Goal: Information Seeking & Learning: Check status

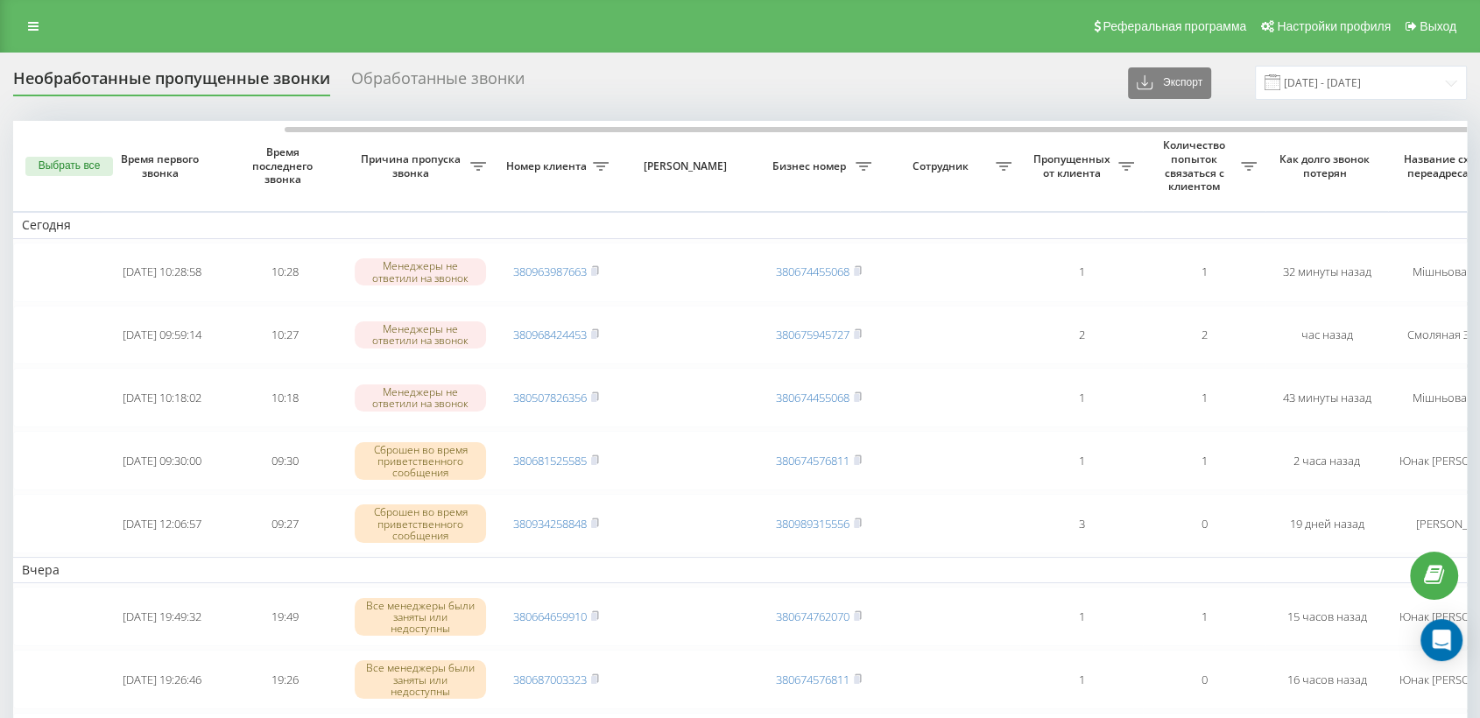
scroll to position [0, 148]
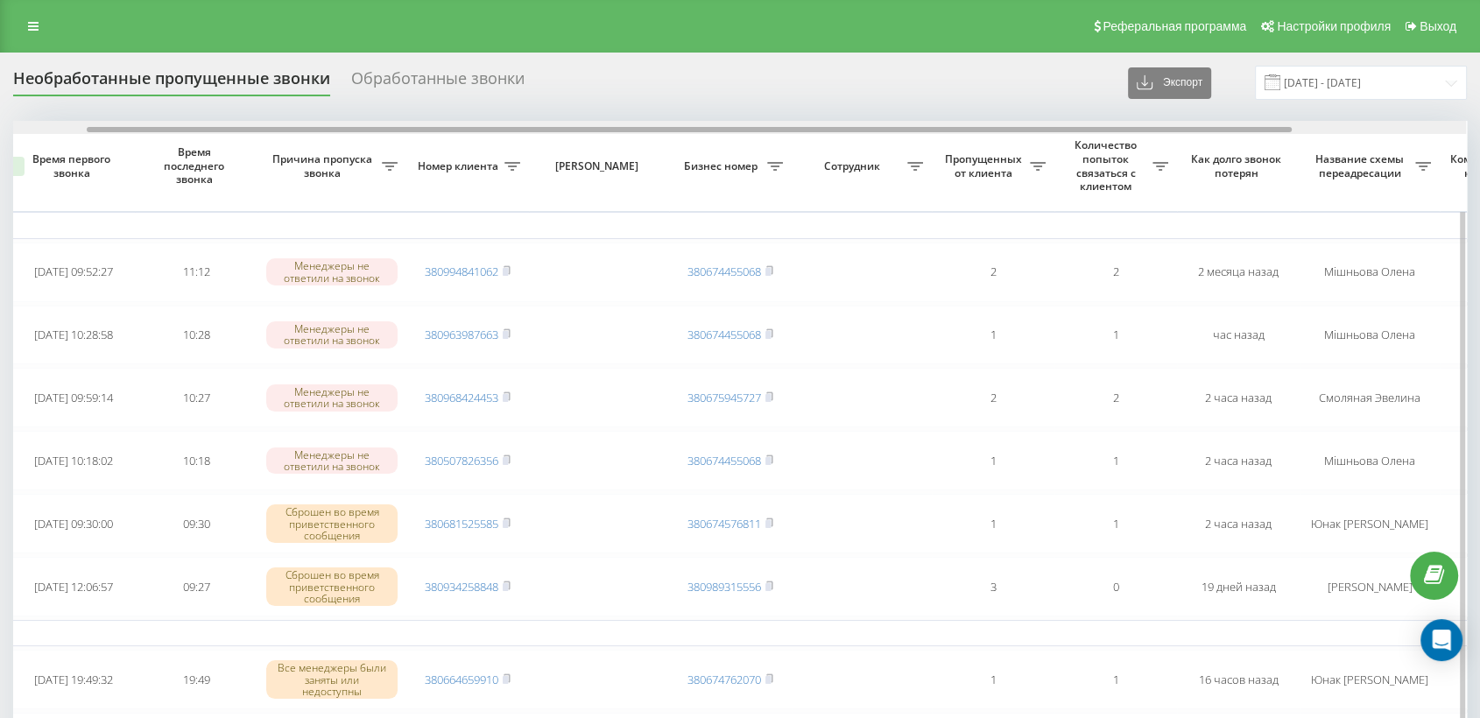
scroll to position [0, 107]
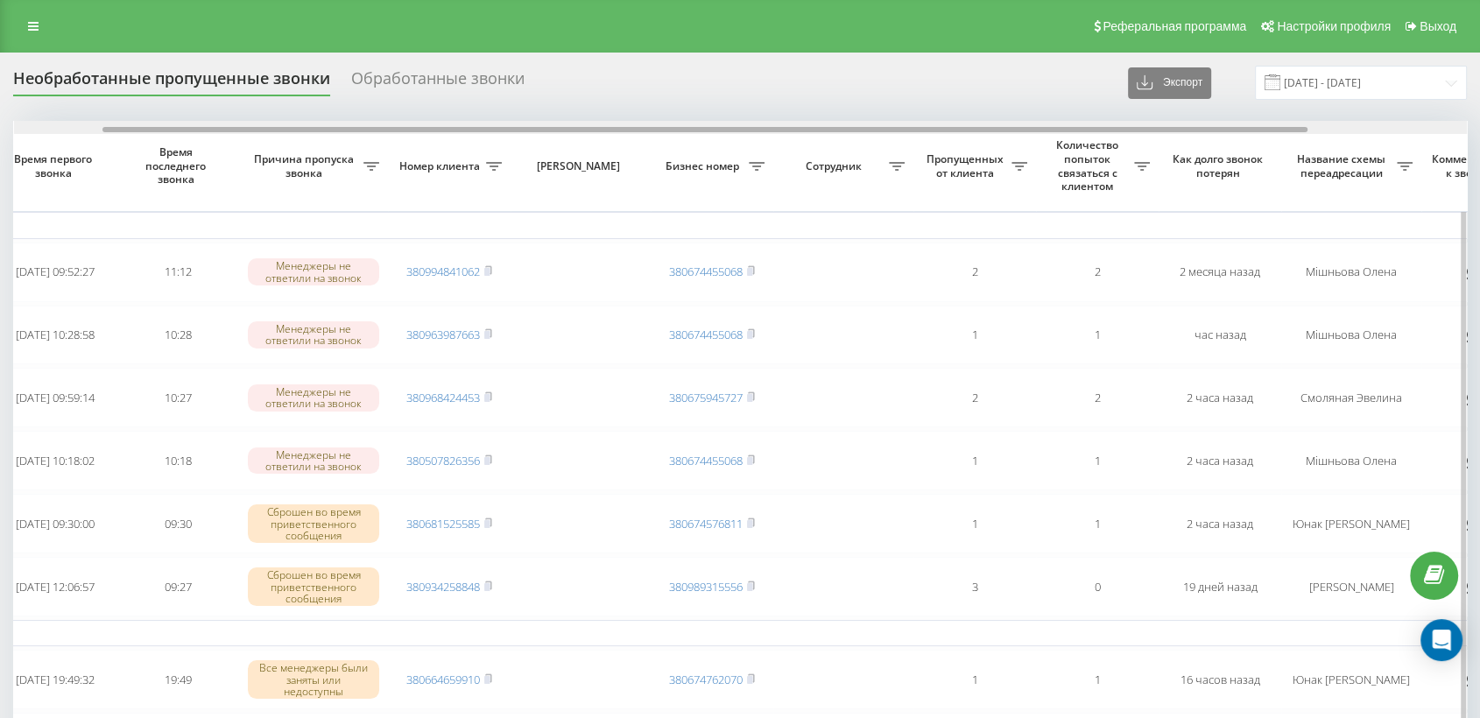
drag, startPoint x: 823, startPoint y: 131, endPoint x: 913, endPoint y: 128, distance: 89.4
click at [913, 128] on div at bounding box center [704, 129] width 1205 height 5
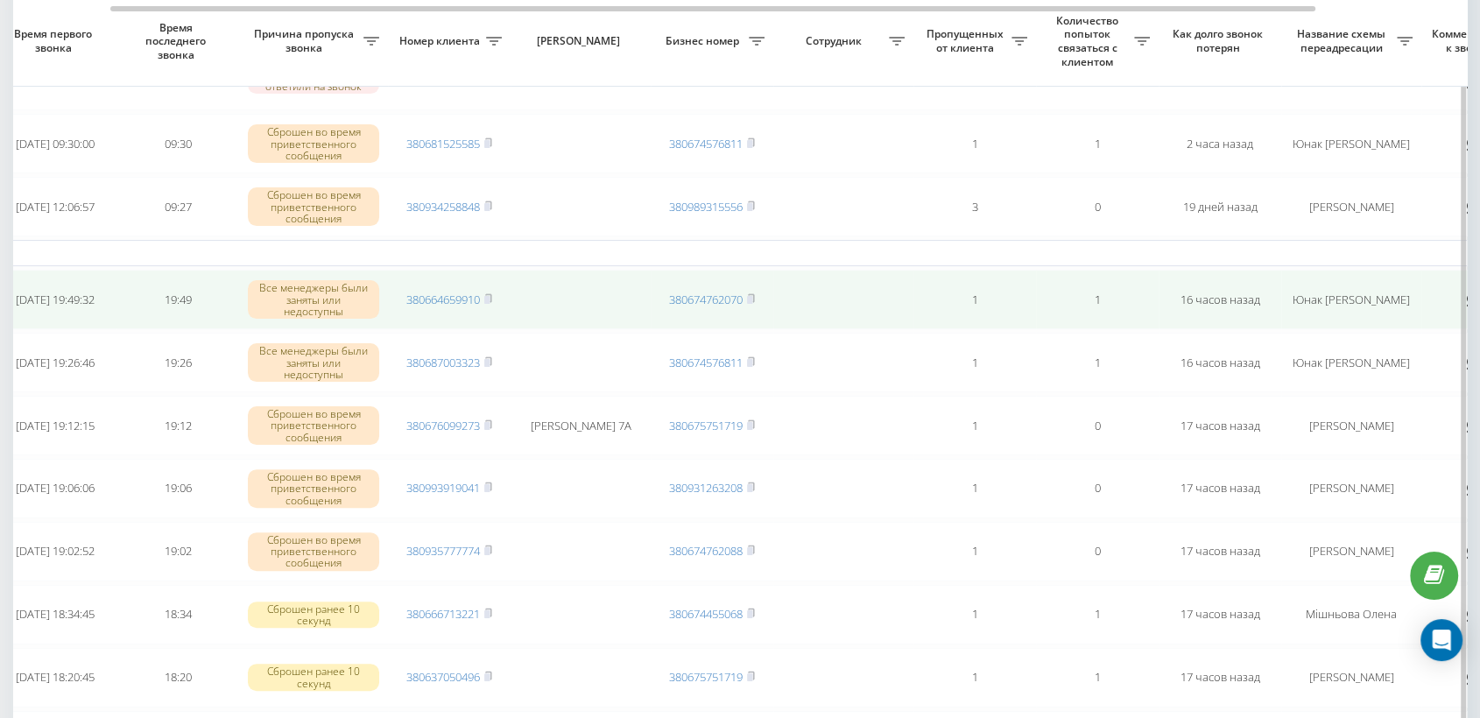
scroll to position [389, 0]
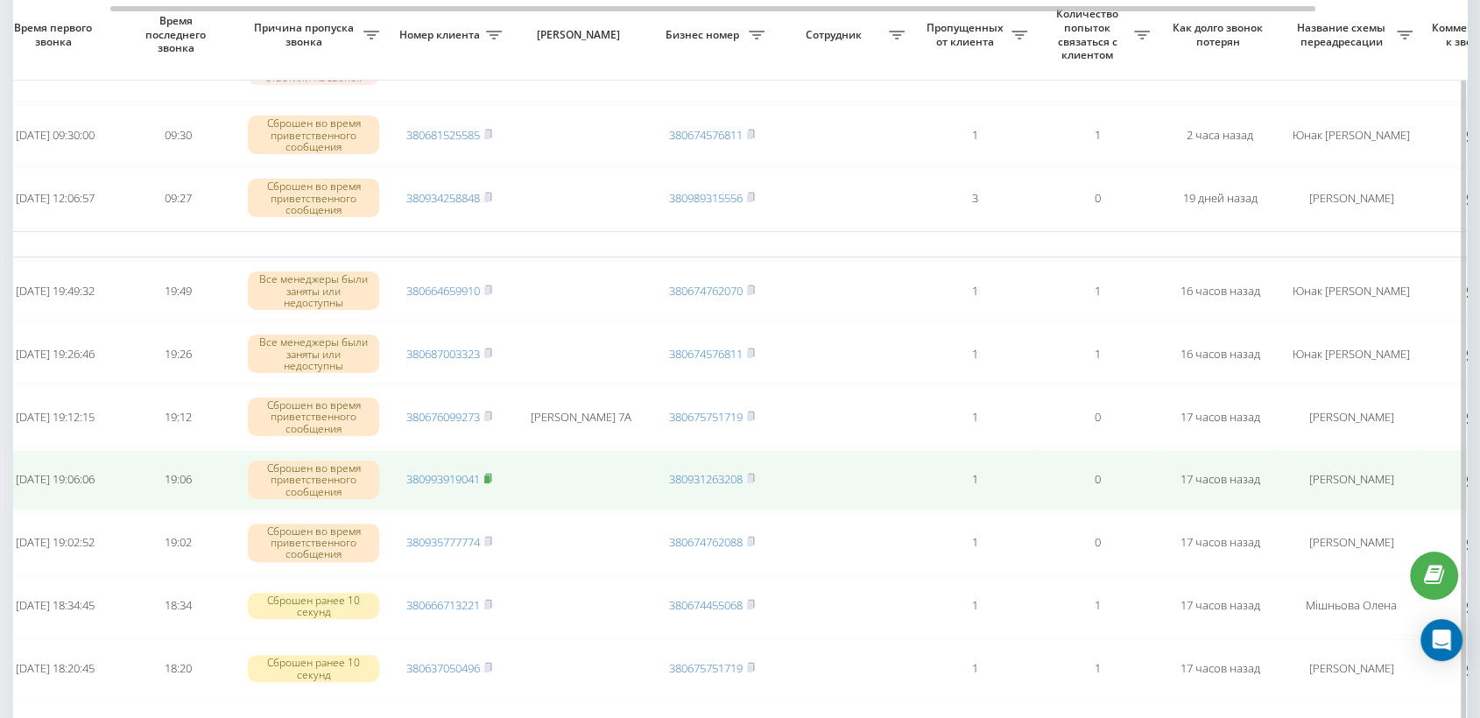
click at [490, 476] on rect at bounding box center [486, 480] width 5 height 8
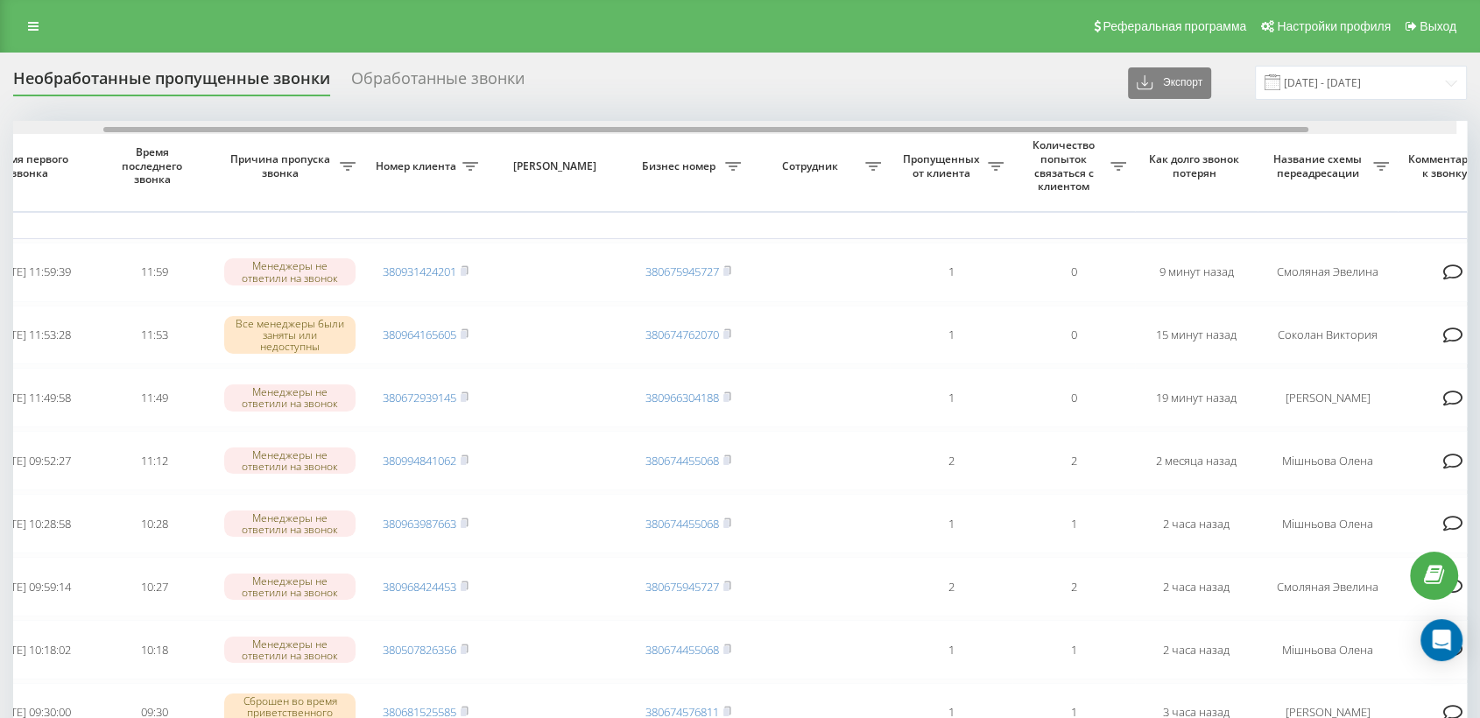
scroll to position [0, 135]
drag, startPoint x: 701, startPoint y: 131, endPoint x: 813, endPoint y: 138, distance: 112.3
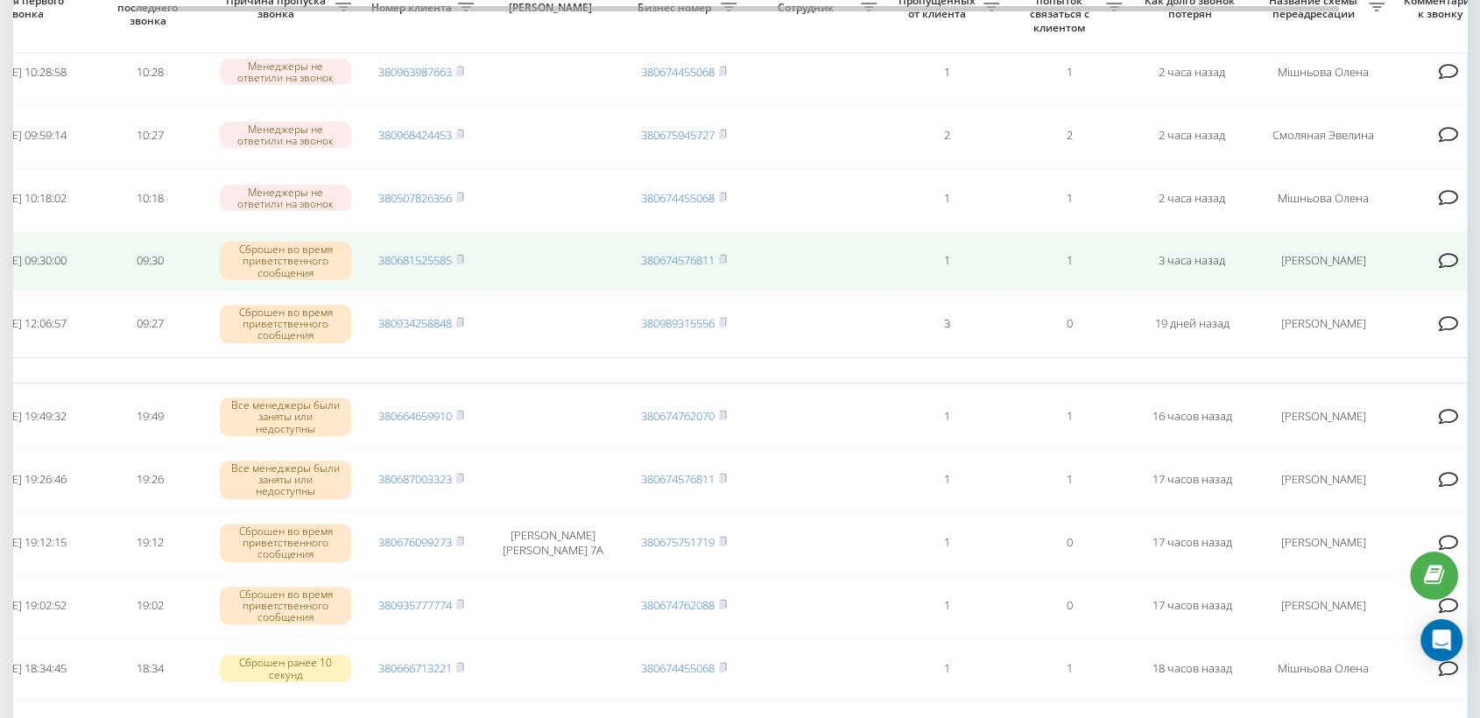
scroll to position [583, 0]
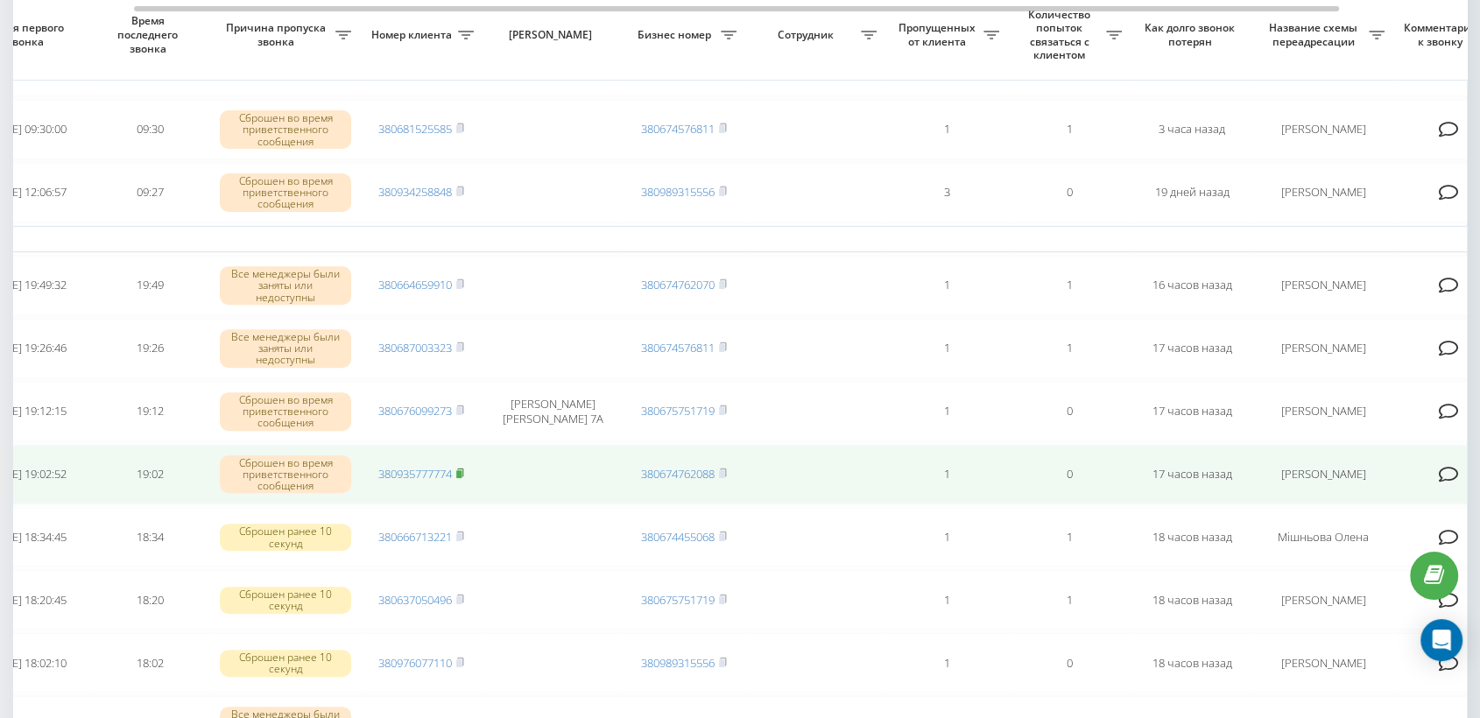
click at [457, 468] on icon at bounding box center [460, 473] width 8 height 11
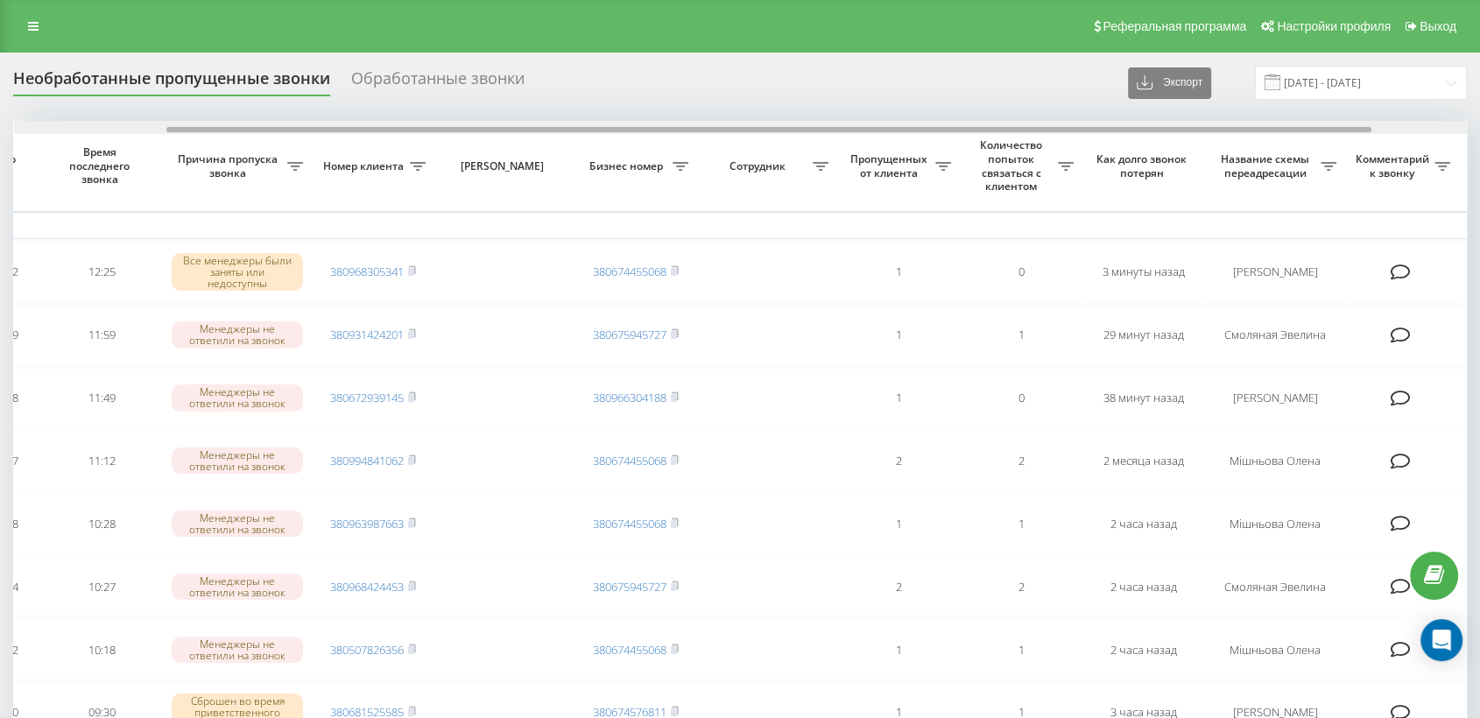
scroll to position [0, 192]
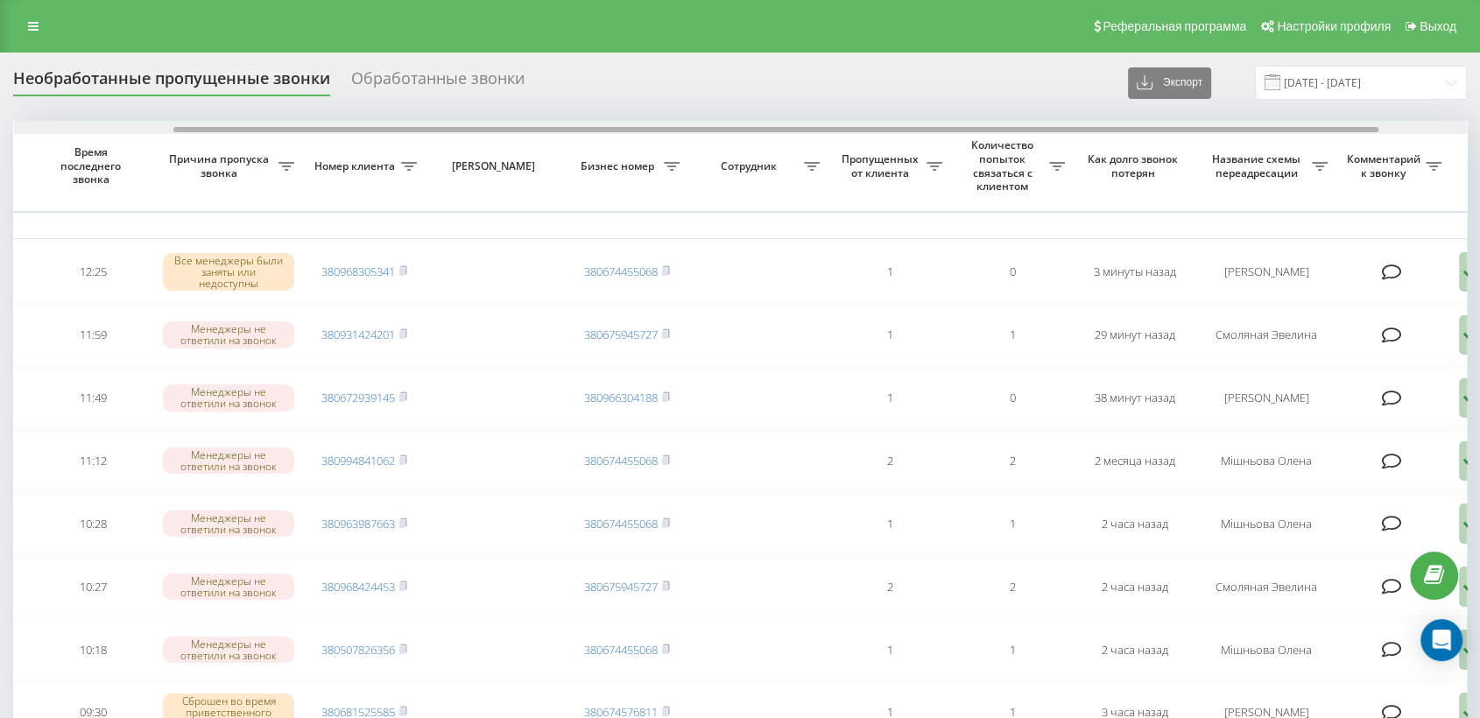
drag, startPoint x: 710, startPoint y: 130, endPoint x: 869, endPoint y: 117, distance: 159.9
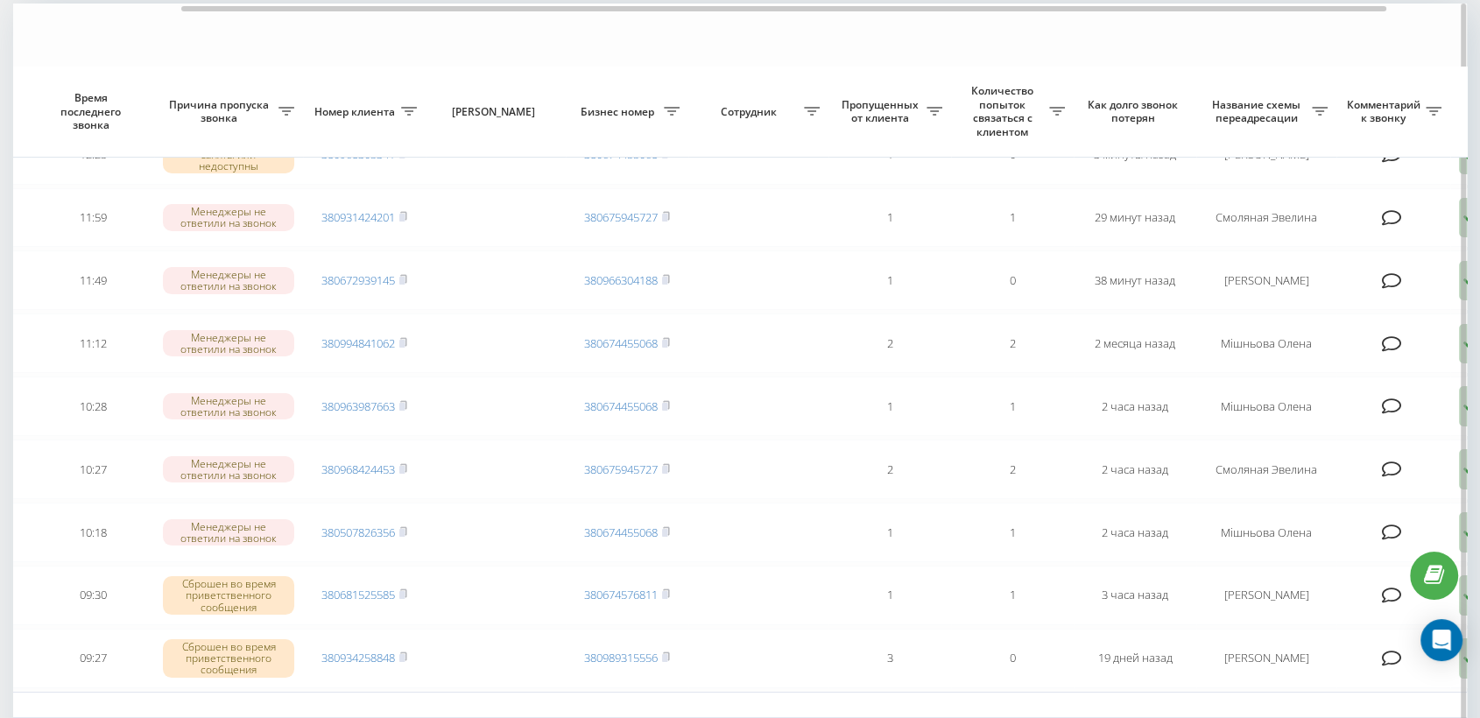
scroll to position [0, 0]
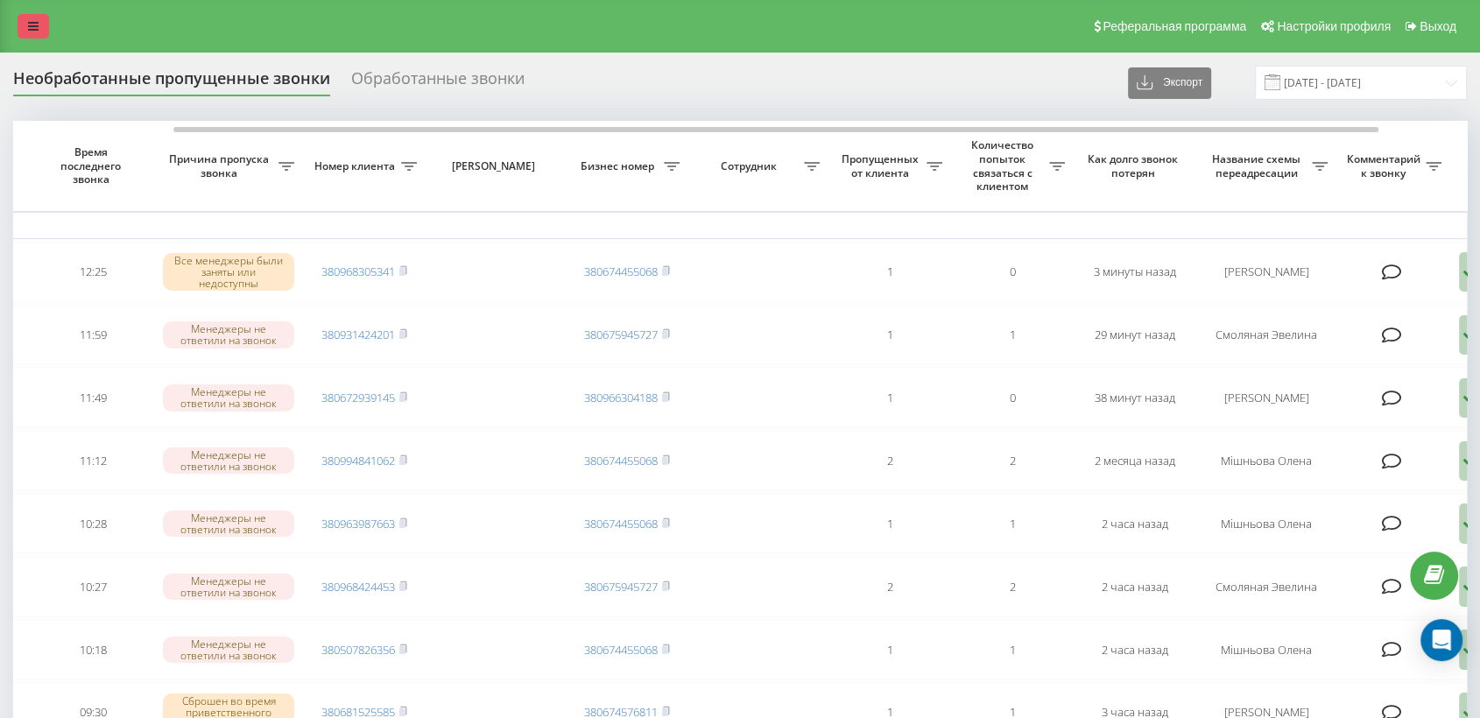
click at [31, 24] on icon at bounding box center [33, 26] width 11 height 12
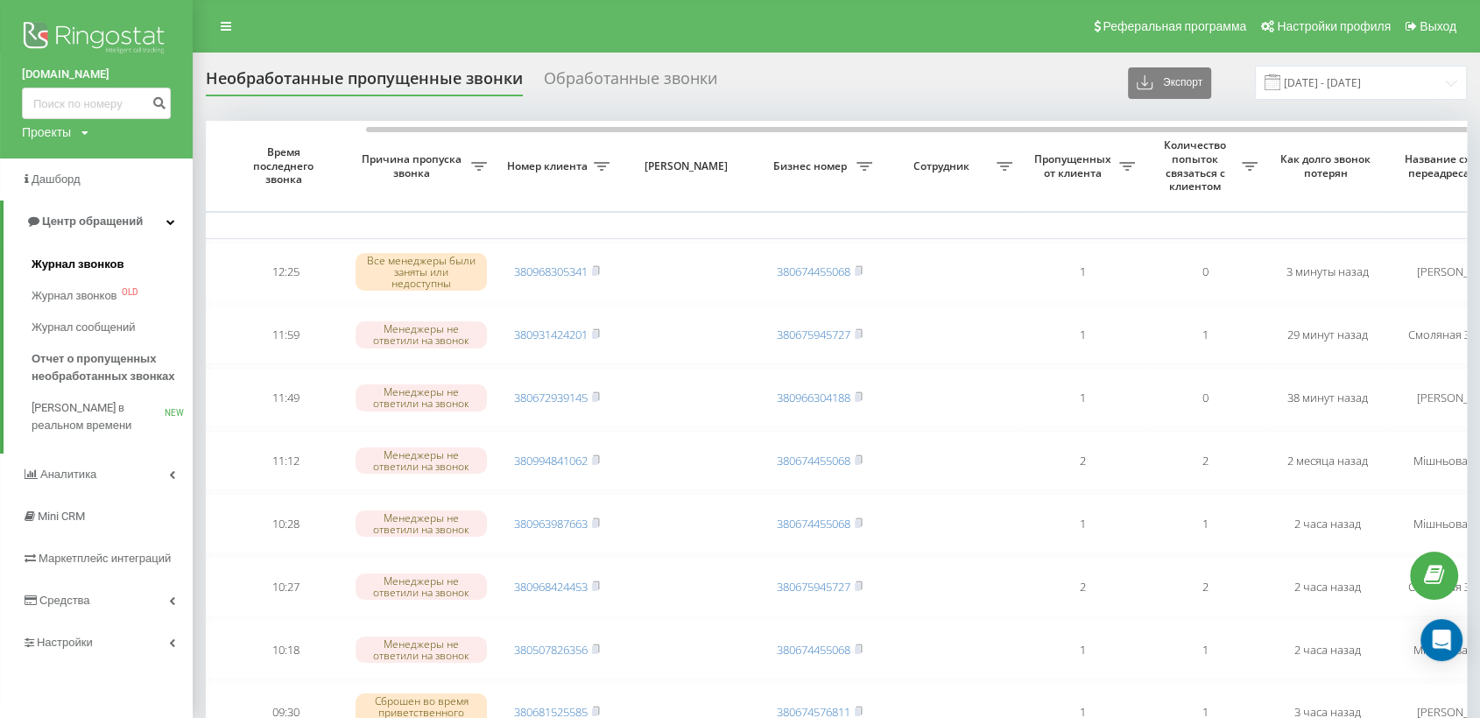
click at [64, 261] on span "Журнал звонков" at bounding box center [78, 265] width 92 height 18
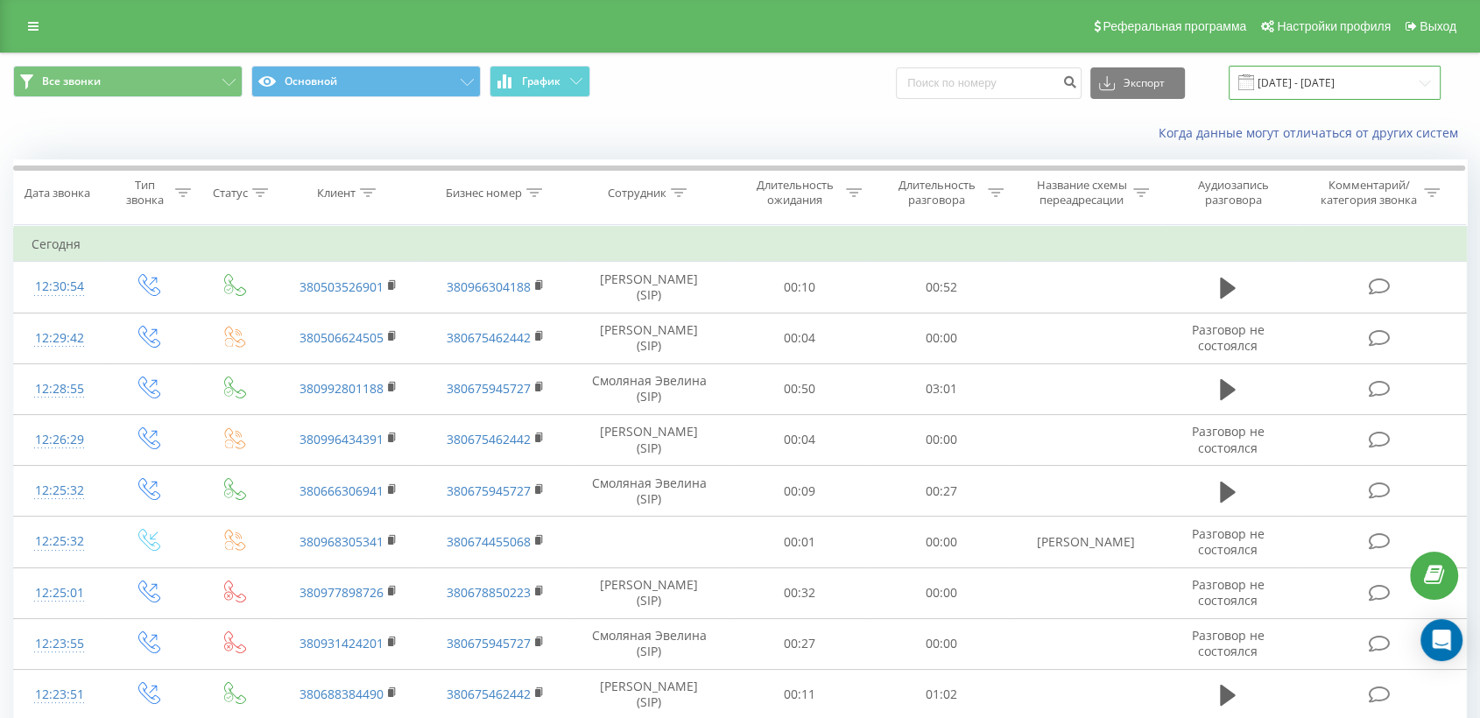
click at [1325, 86] on input "[DATE] - [DATE]" at bounding box center [1335, 83] width 212 height 34
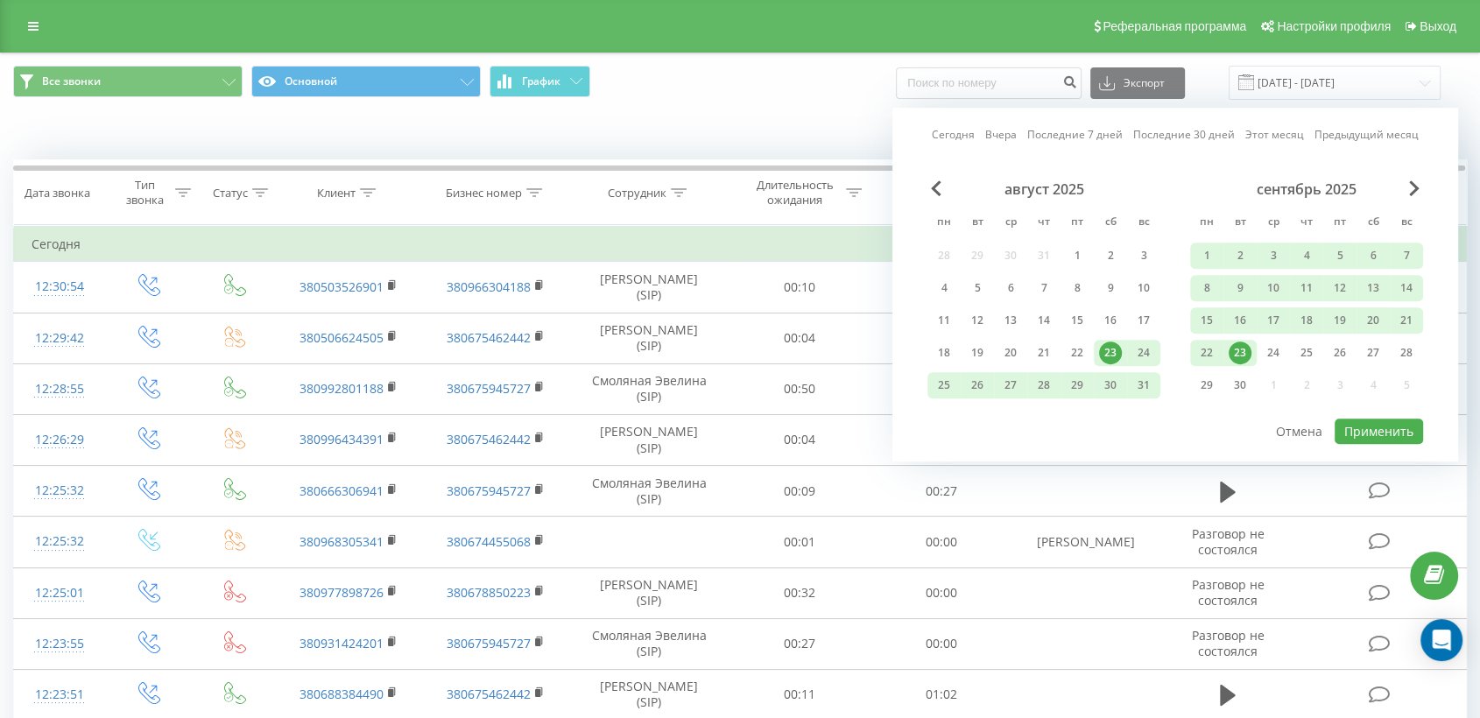
click at [1237, 349] on div "23" at bounding box center [1240, 353] width 23 height 23
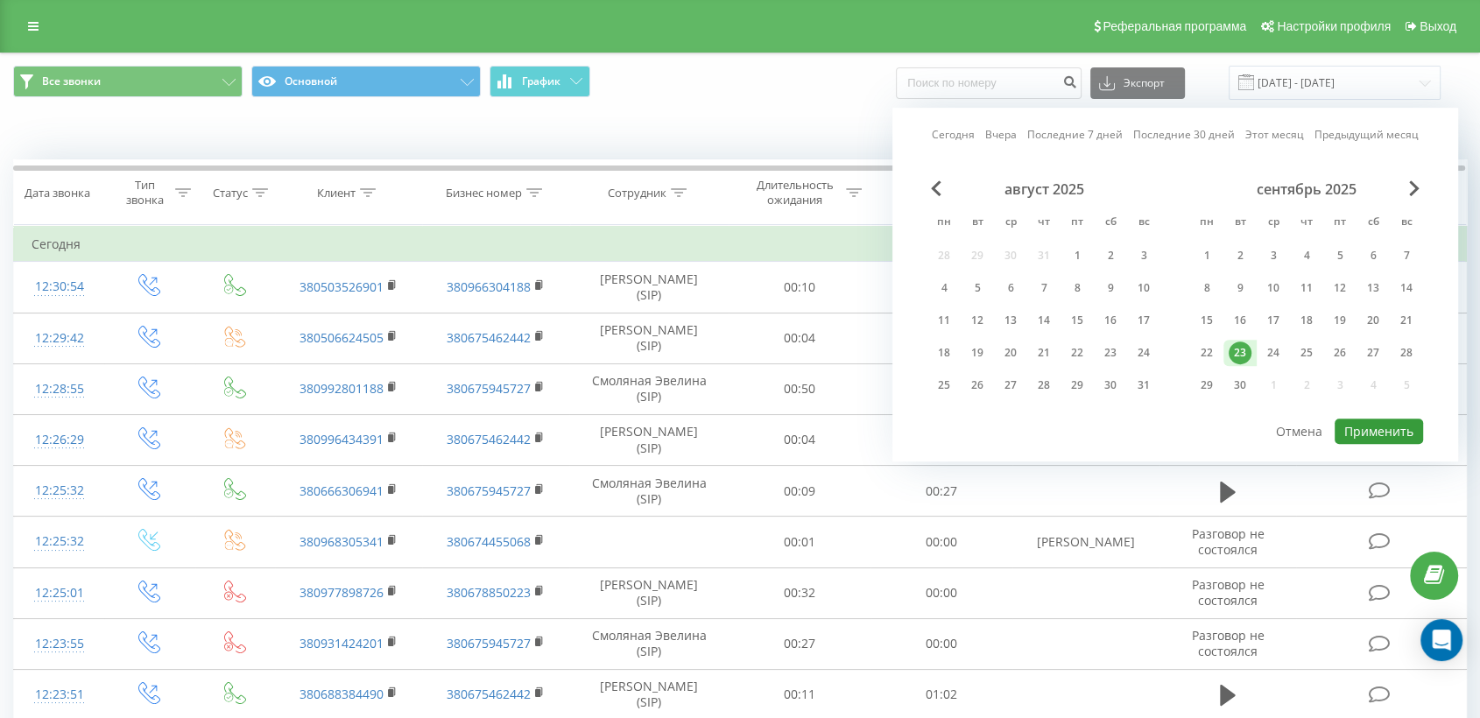
click at [1378, 431] on button "Применить" at bounding box center [1379, 431] width 88 height 25
type input "[DATE] - [DATE]"
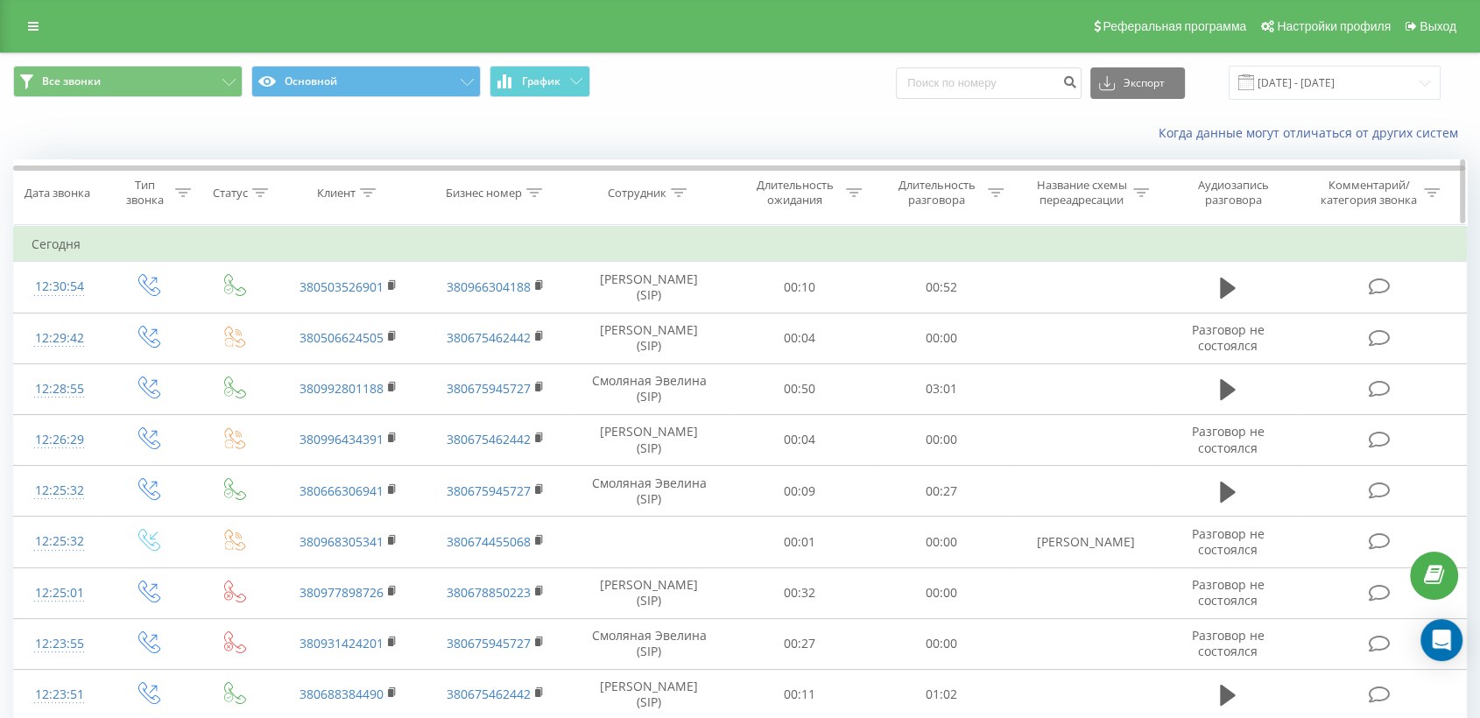
click at [677, 194] on icon at bounding box center [679, 192] width 16 height 9
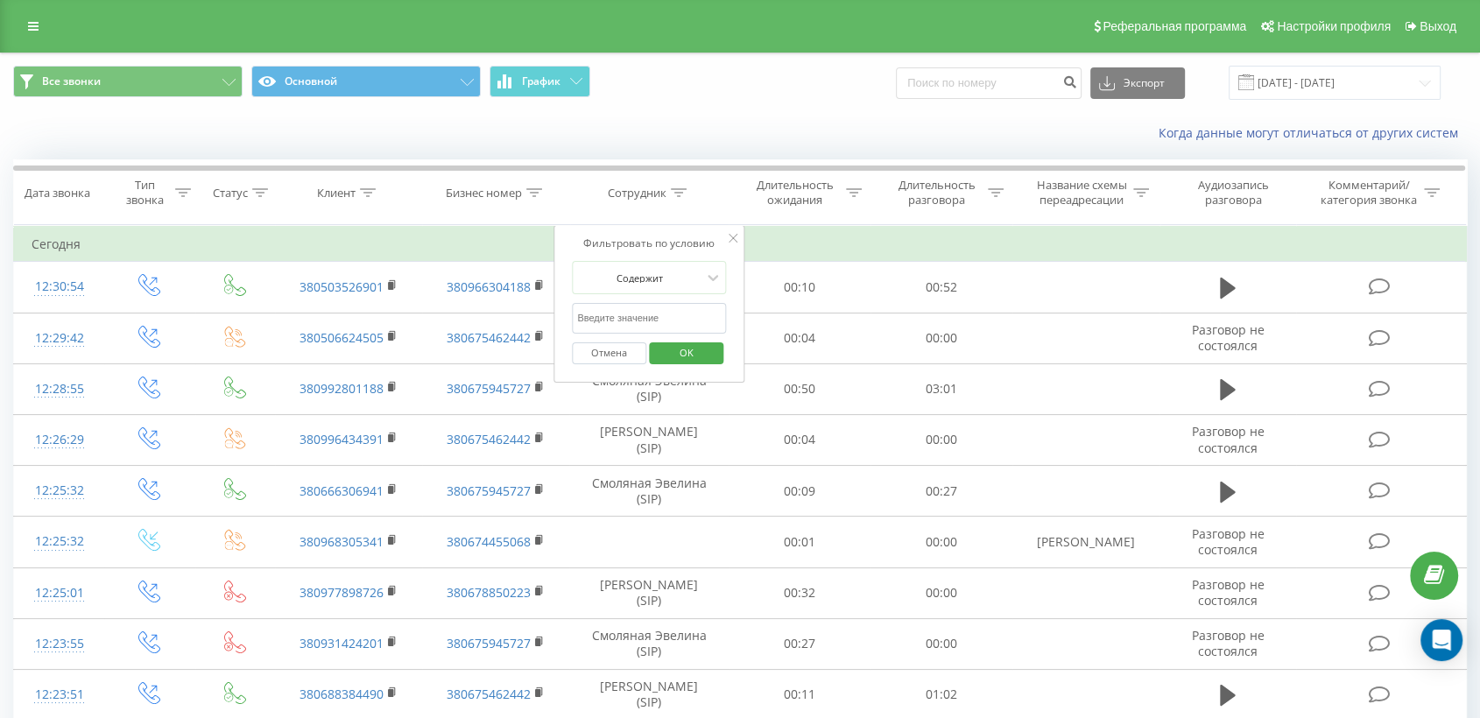
click at [641, 314] on input "text" at bounding box center [649, 318] width 154 height 31
drag, startPoint x: 700, startPoint y: 351, endPoint x: 689, endPoint y: 373, distance: 24.7
click at [698, 352] on span "OK" at bounding box center [686, 352] width 49 height 27
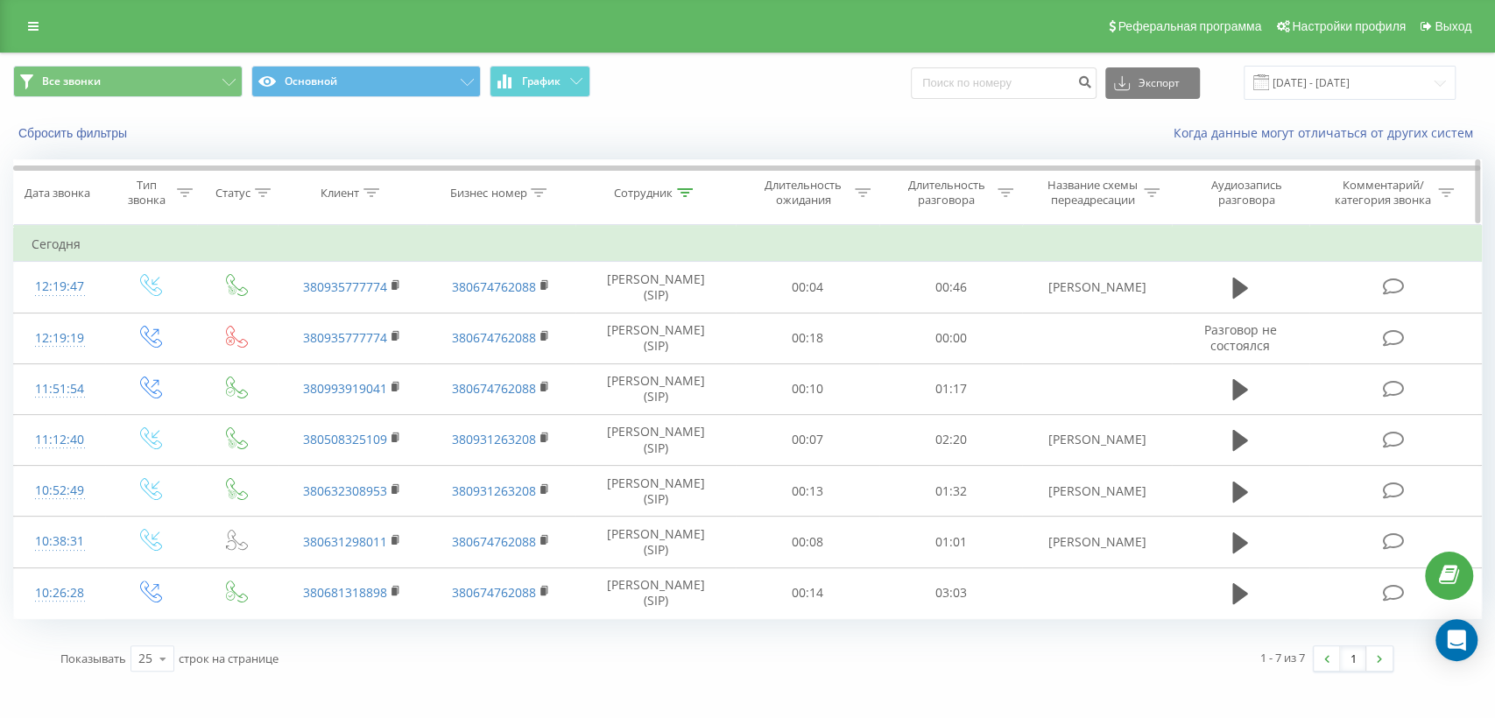
click at [682, 193] on icon at bounding box center [685, 192] width 16 height 9
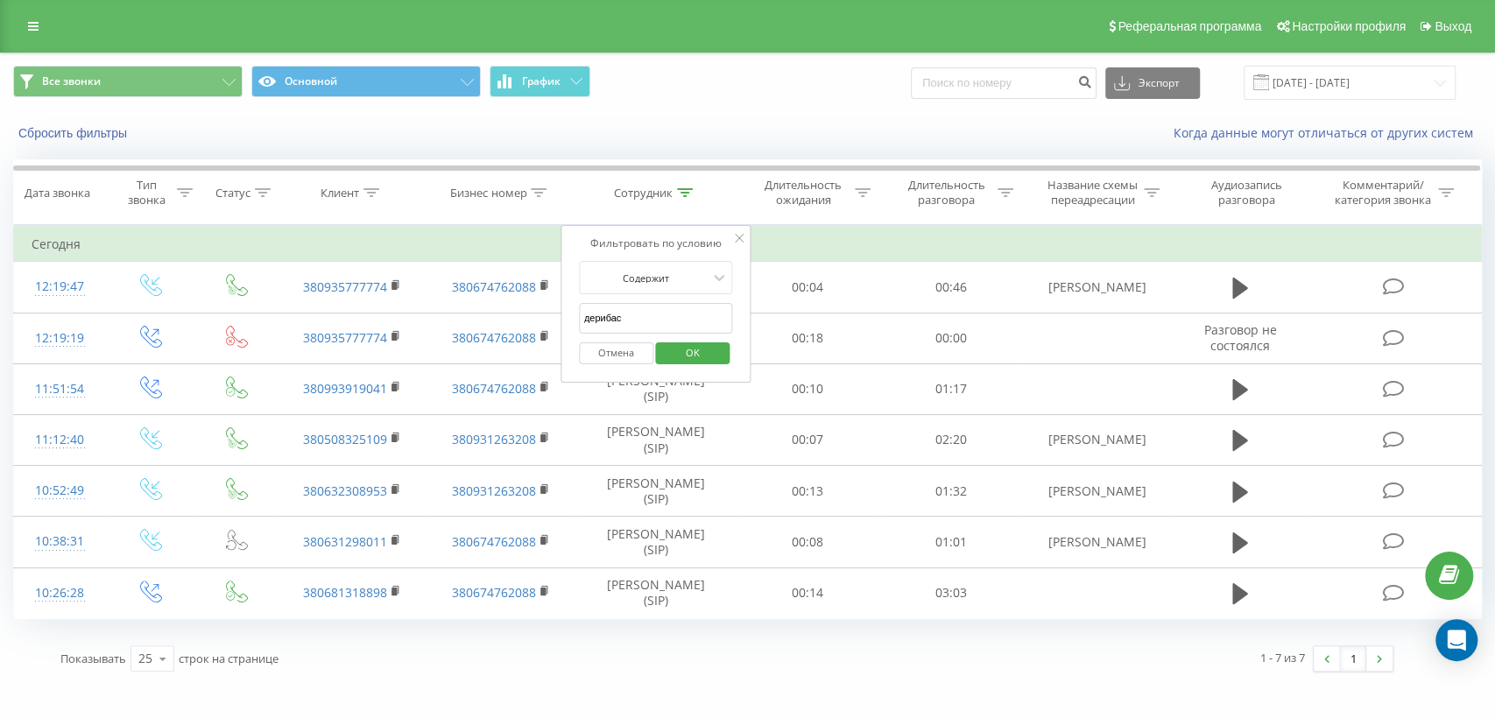
click at [626, 317] on input "дерибас" at bounding box center [656, 318] width 154 height 31
type input "д"
click at [696, 351] on span "OK" at bounding box center [692, 352] width 49 height 27
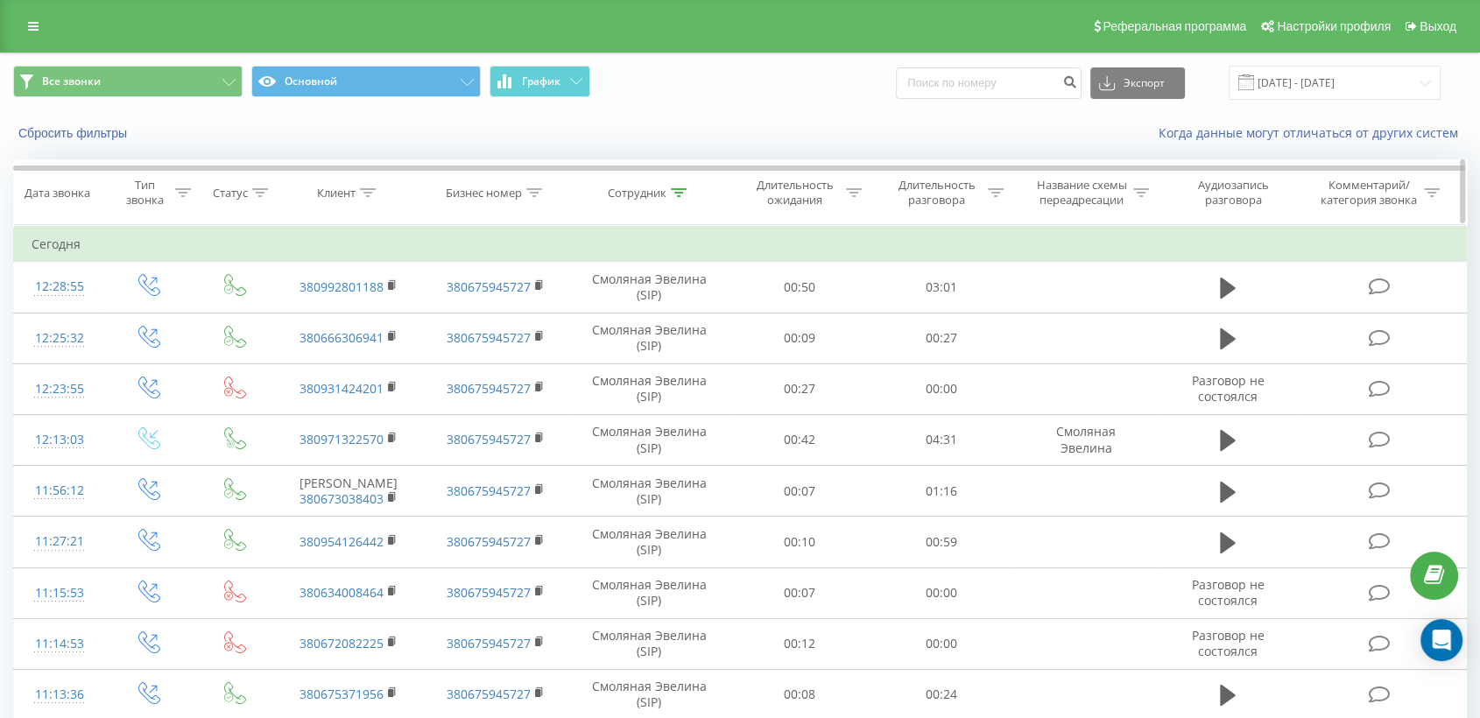
click at [676, 188] on icon at bounding box center [679, 192] width 16 height 9
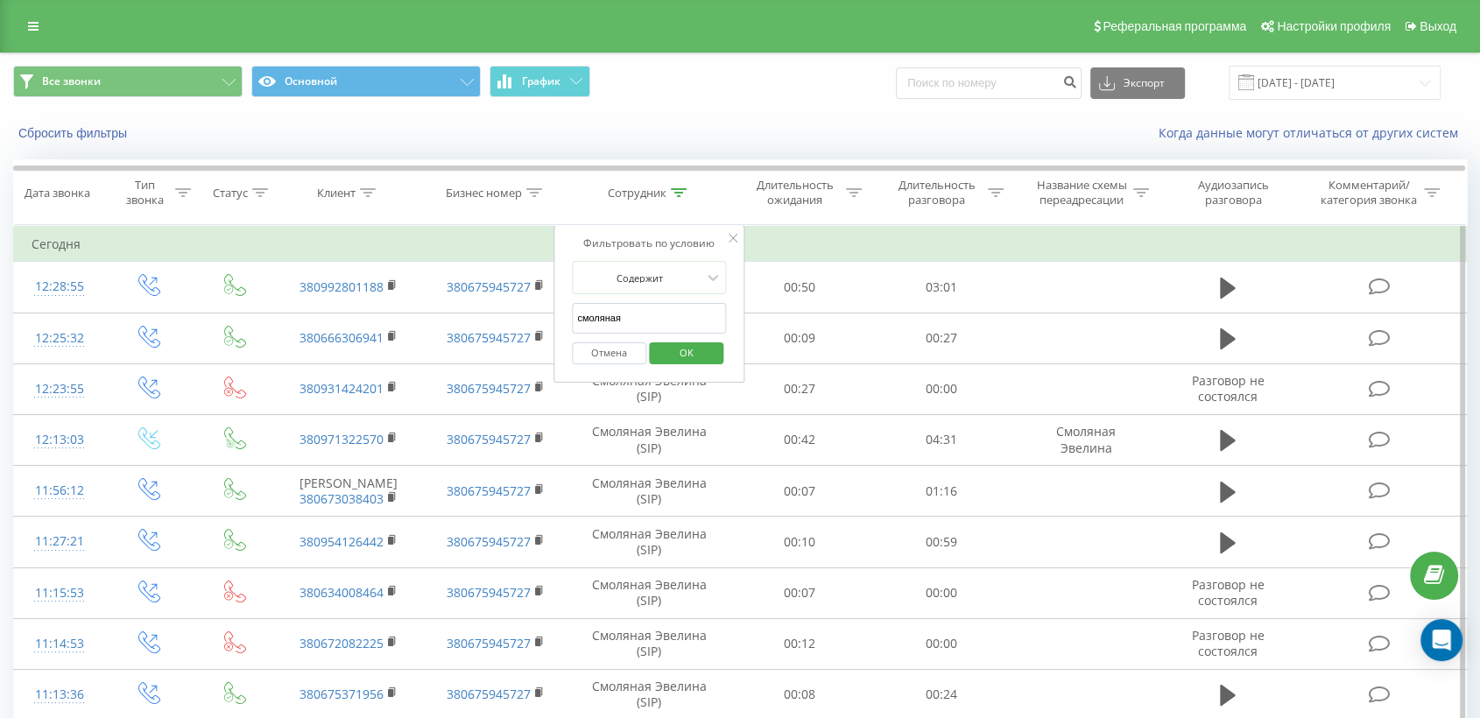
click at [643, 314] on input "смоляная" at bounding box center [649, 318] width 154 height 31
type input "с"
type input "дерибас"
click at [701, 353] on span "OK" at bounding box center [686, 352] width 49 height 27
